Goal: Navigation & Orientation: Go to known website

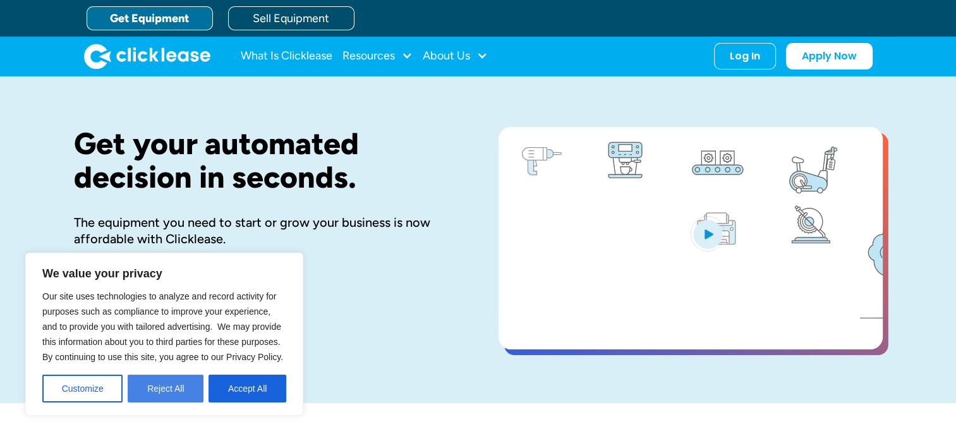
click at [174, 397] on button "Reject All" at bounding box center [166, 389] width 76 height 28
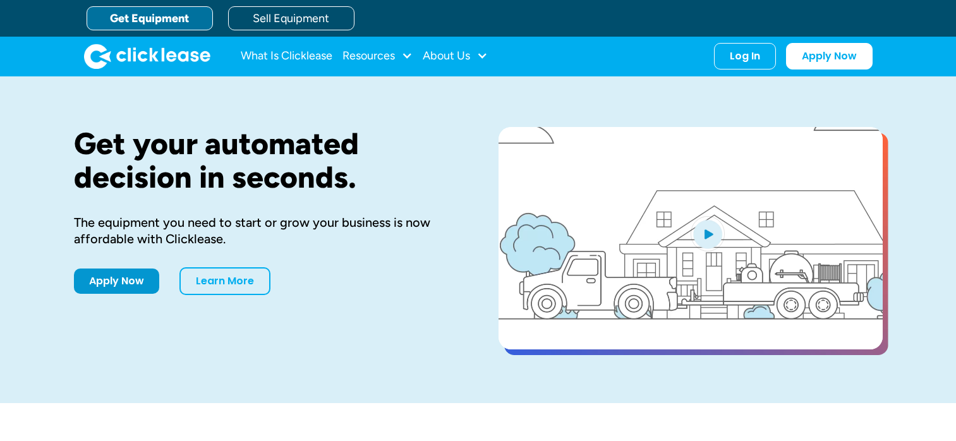
click at [751, 63] on div "Log In Account login I use Clicklease to get my equipment Partner Portal I offe…" at bounding box center [745, 56] width 62 height 27
